Goal: Transaction & Acquisition: Subscribe to service/newsletter

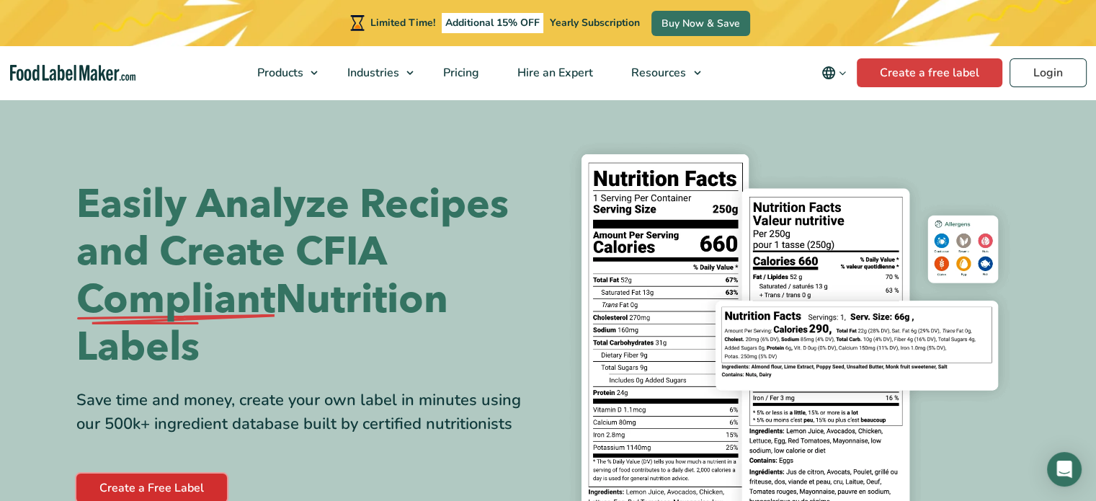
click at [105, 481] on link "Create a Free Label" at bounding box center [151, 488] width 151 height 29
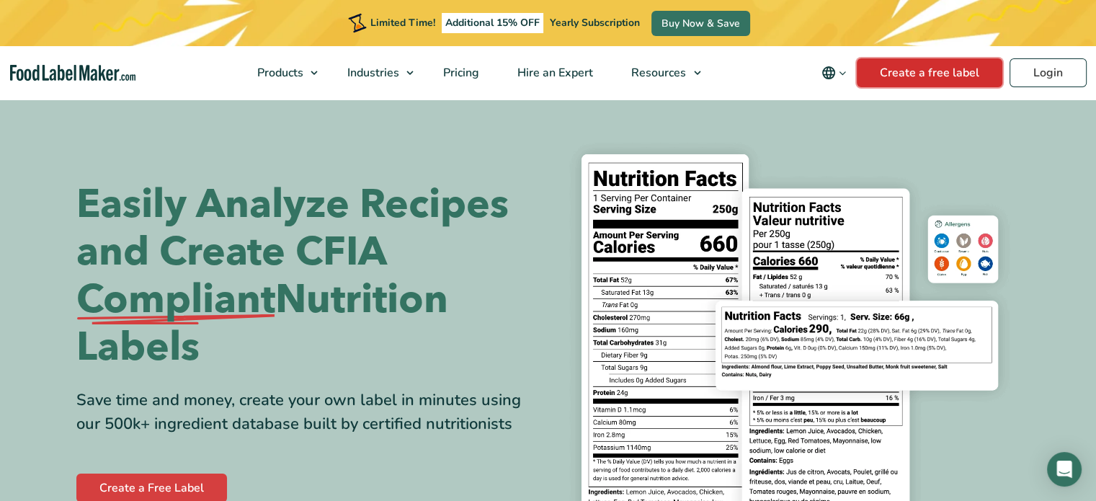
click at [982, 75] on link "Create a free label" at bounding box center [930, 72] width 146 height 29
